Goal: Navigation & Orientation: Find specific page/section

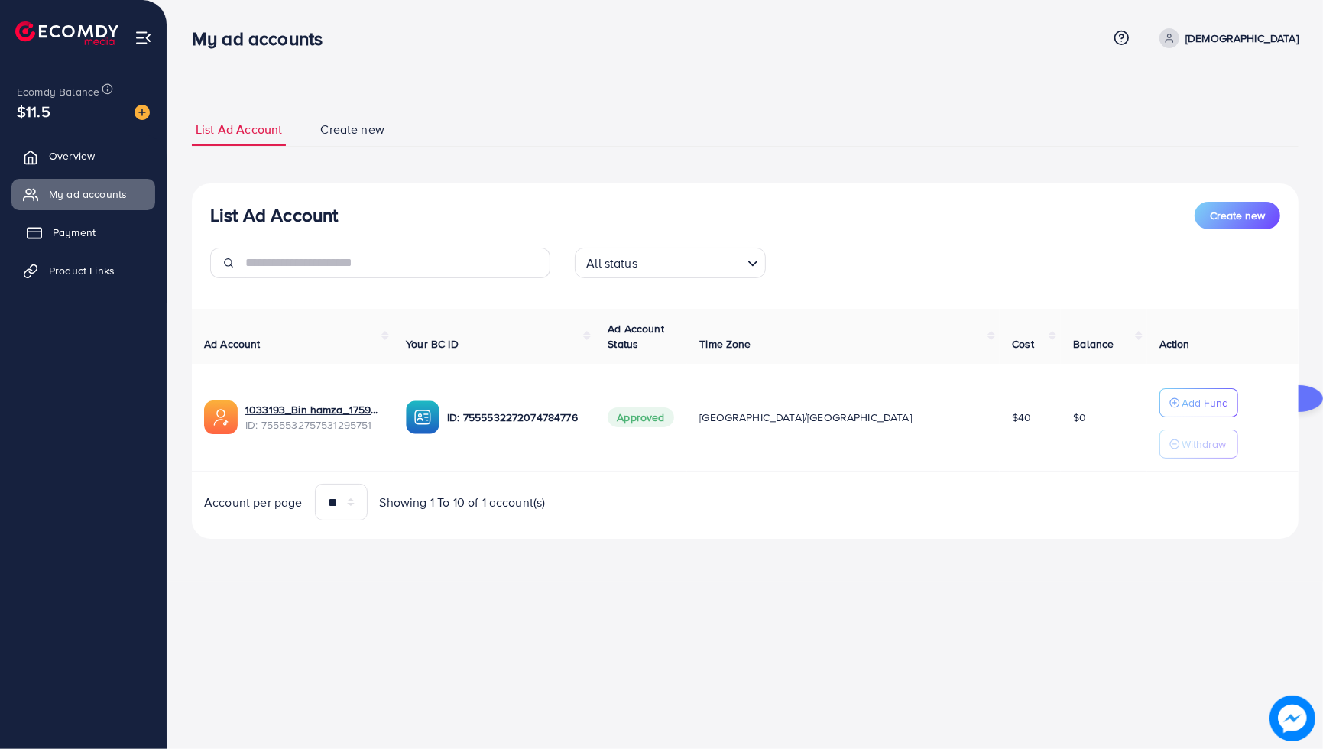
click at [88, 245] on link "Payment" at bounding box center [83, 232] width 144 height 31
click at [100, 260] on link "Product Links" at bounding box center [83, 270] width 144 height 31
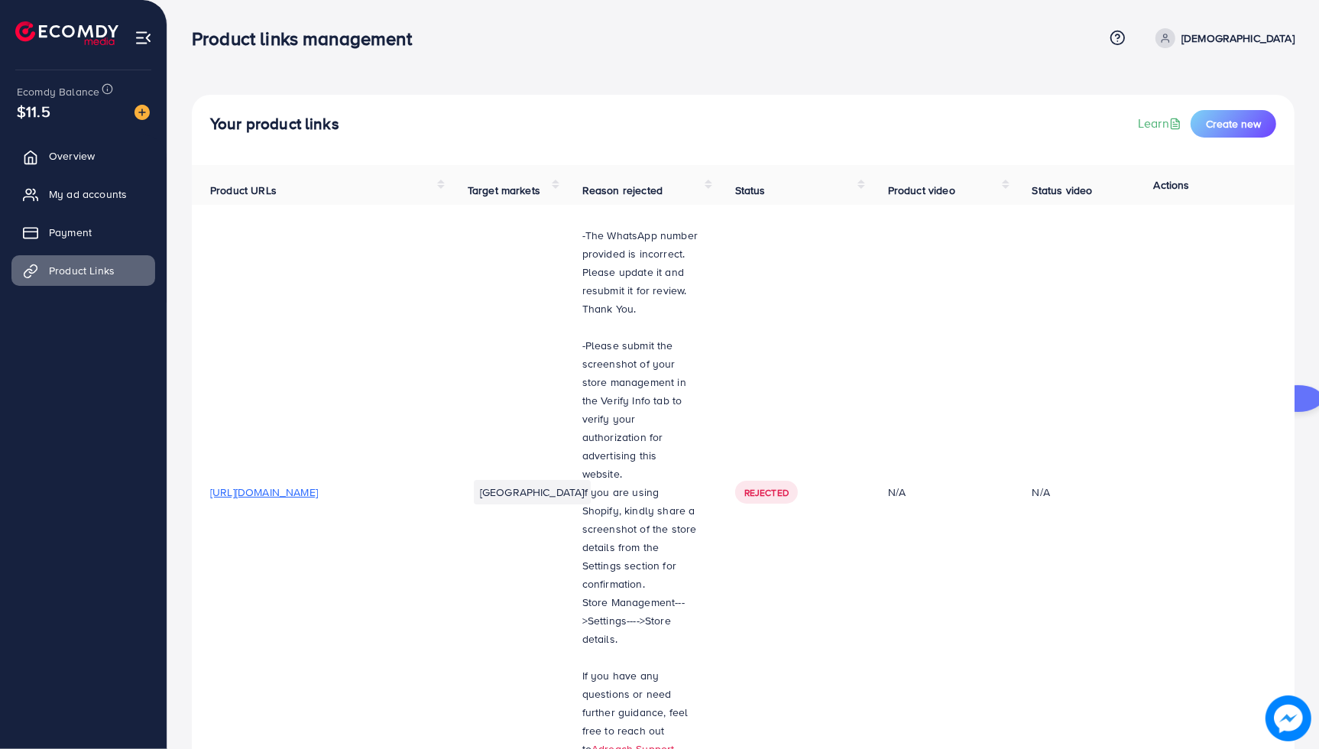
scroll to position [813, 0]
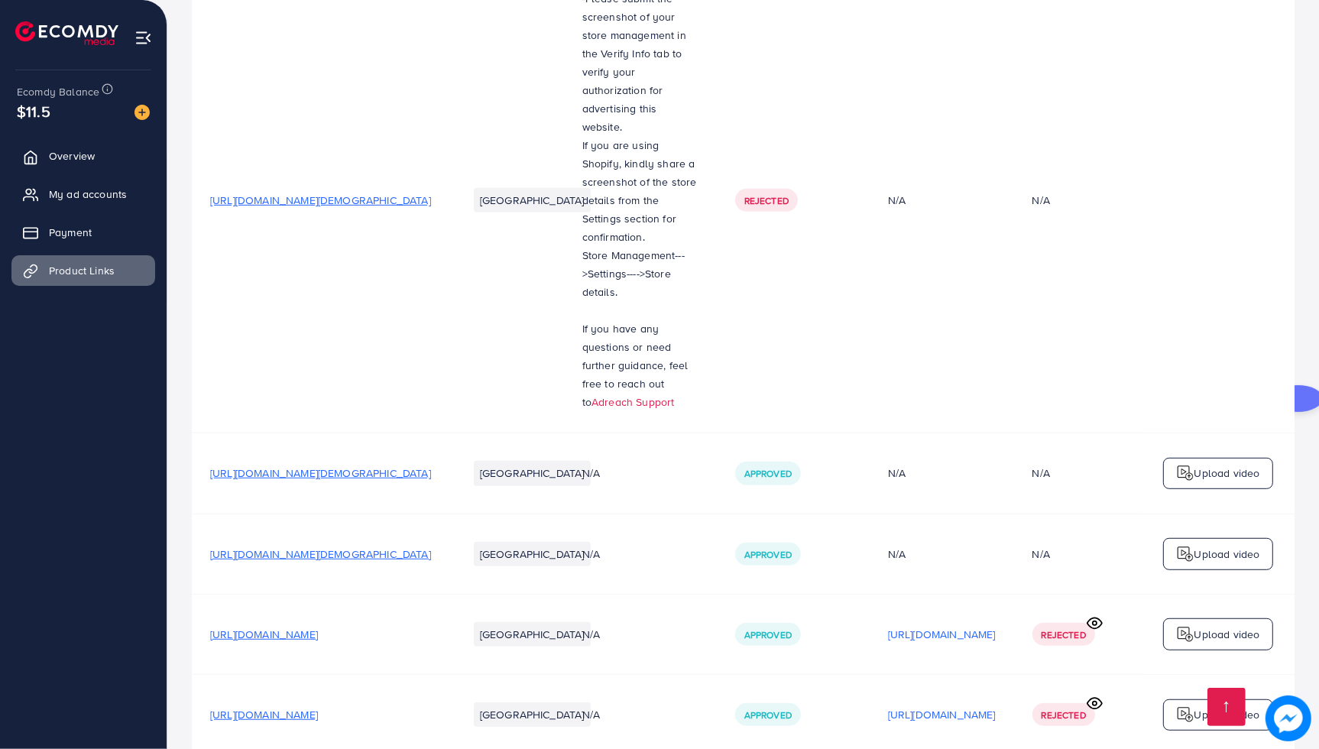
drag, startPoint x: 892, startPoint y: 701, endPoint x: 740, endPoint y: 670, distance: 155.2
click at [108, 193] on span "My ad accounts" at bounding box center [92, 194] width 78 height 15
